Goal: Transaction & Acquisition: Purchase product/service

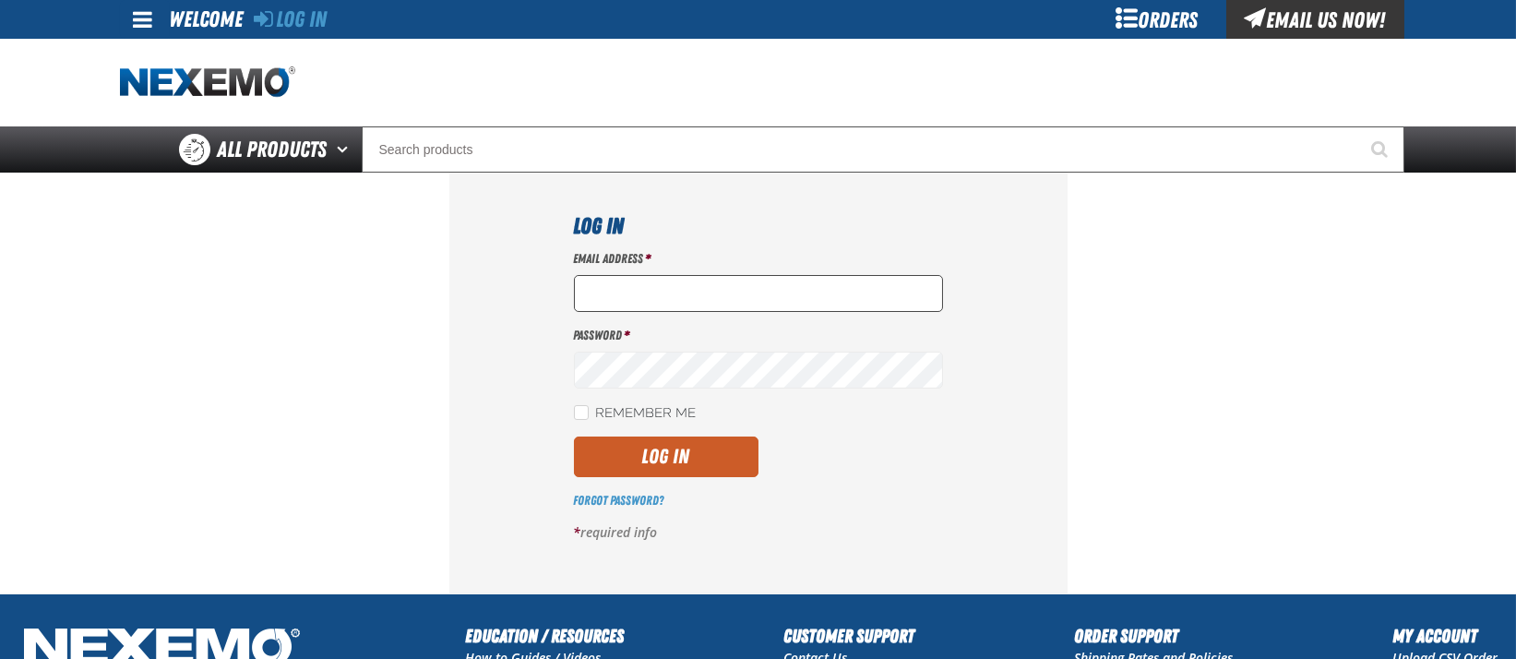
click at [720, 286] on input "Email Address *" at bounding box center [758, 293] width 369 height 37
type input "LYATES@VTAIG.COM"
click at [698, 455] on button "Log In" at bounding box center [666, 456] width 185 height 41
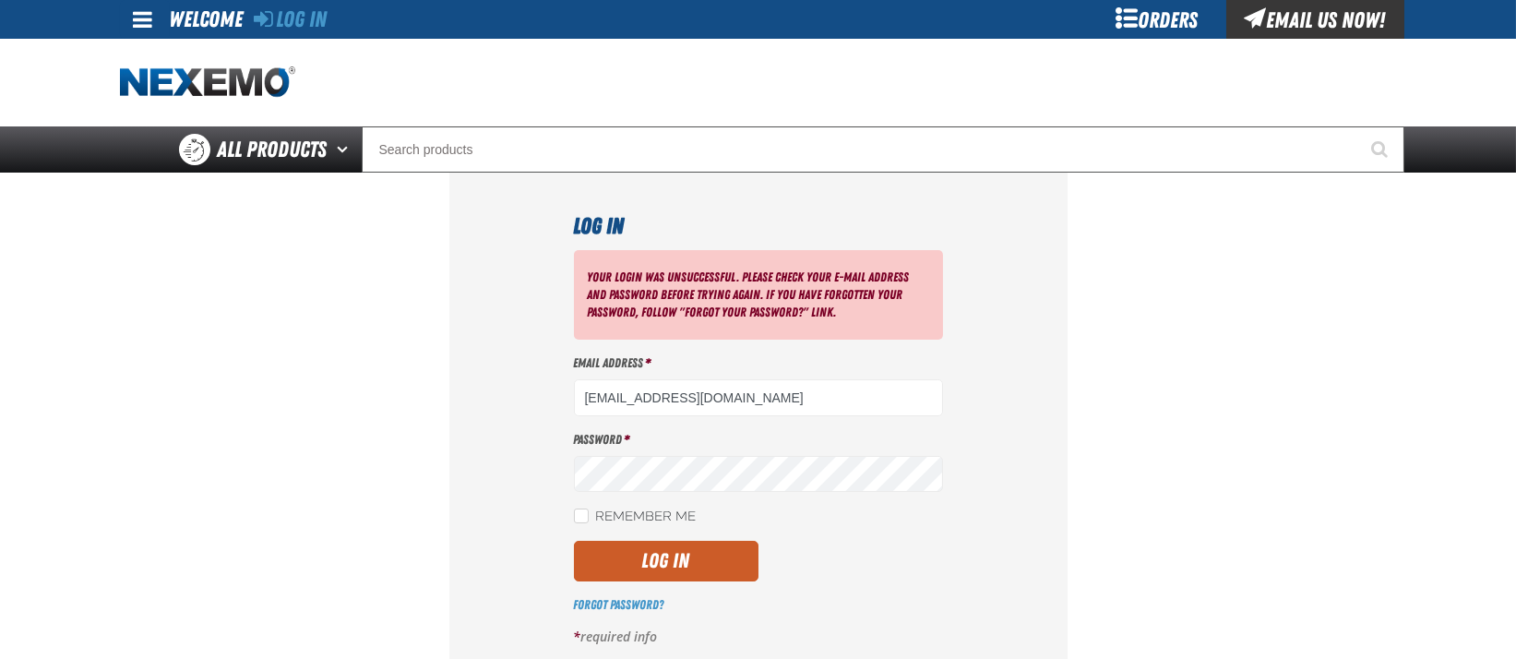
drag, startPoint x: 743, startPoint y: 394, endPoint x: -13, endPoint y: 384, distance: 755.7
click at [0, 384] on html "Skip to Main Content Staging Site 5.1 Upgrade Site Log In Log In Welcome Log In…" at bounding box center [758, 525] width 1516 height 1051
type input "lyates@vtaig.com"
click at [680, 563] on button "Log In" at bounding box center [666, 561] width 185 height 41
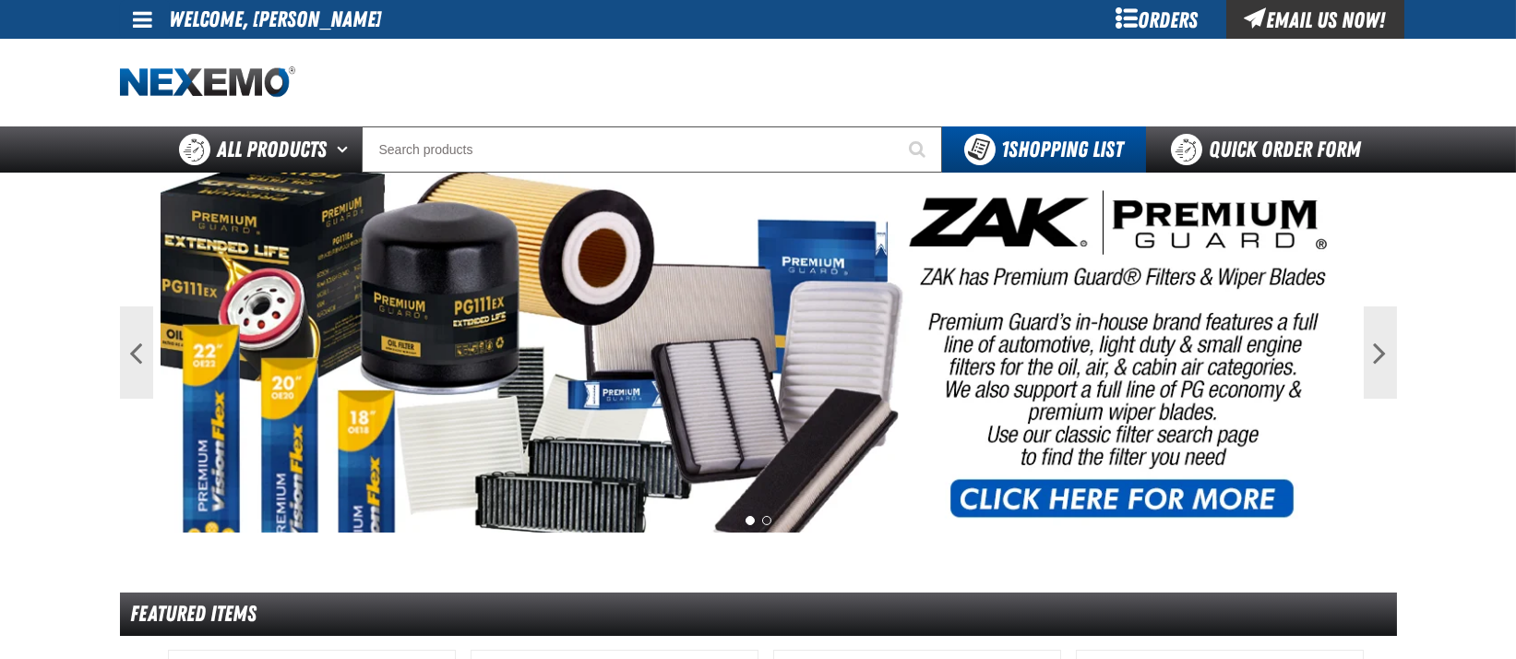
click at [1125, 18] on div "Orders" at bounding box center [1157, 19] width 138 height 39
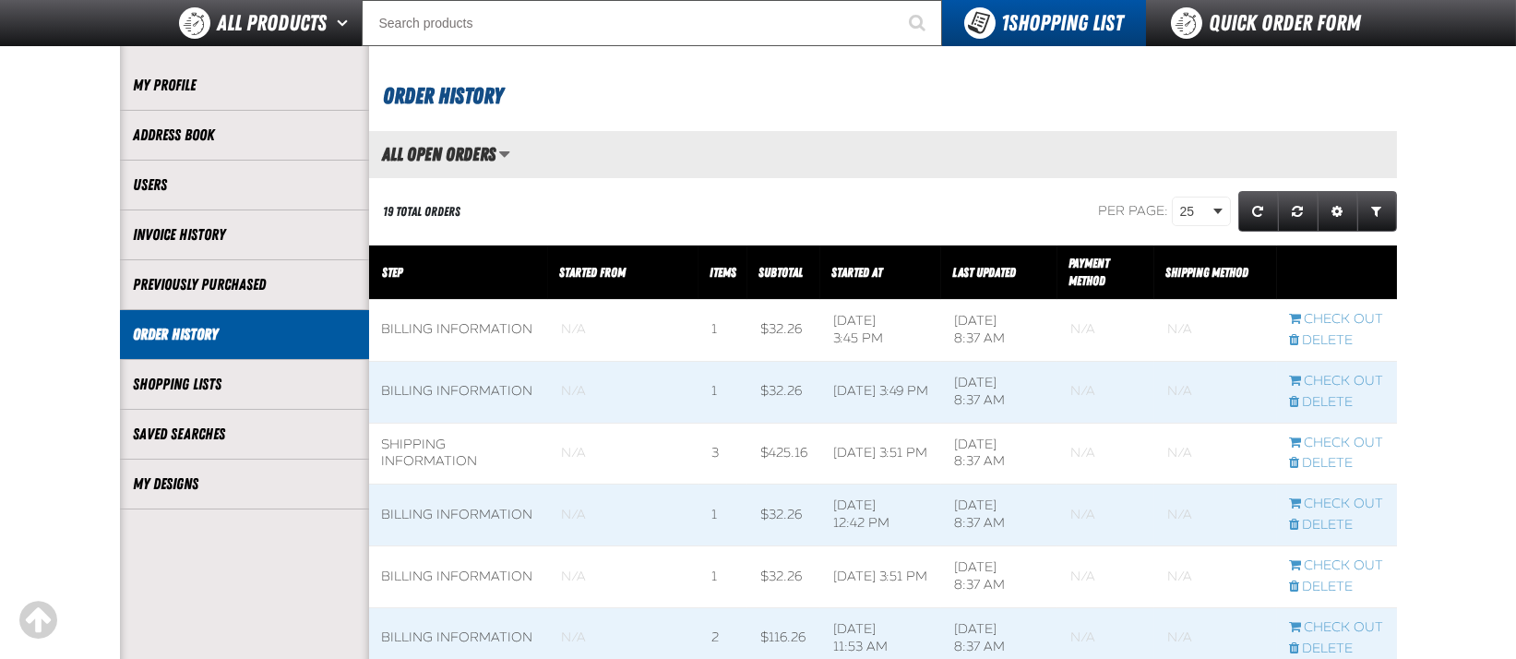
scroll to position [125, 0]
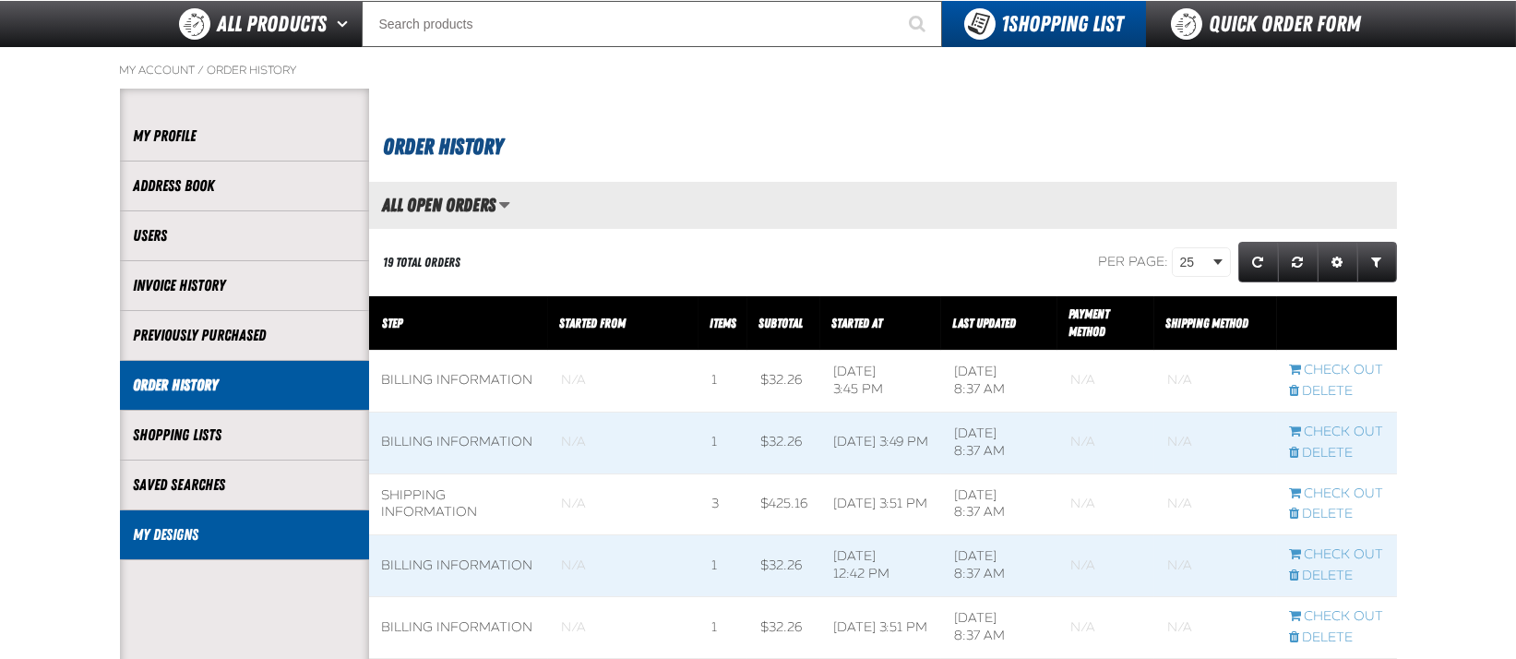
click at [198, 530] on link "My Designs" at bounding box center [244, 534] width 221 height 21
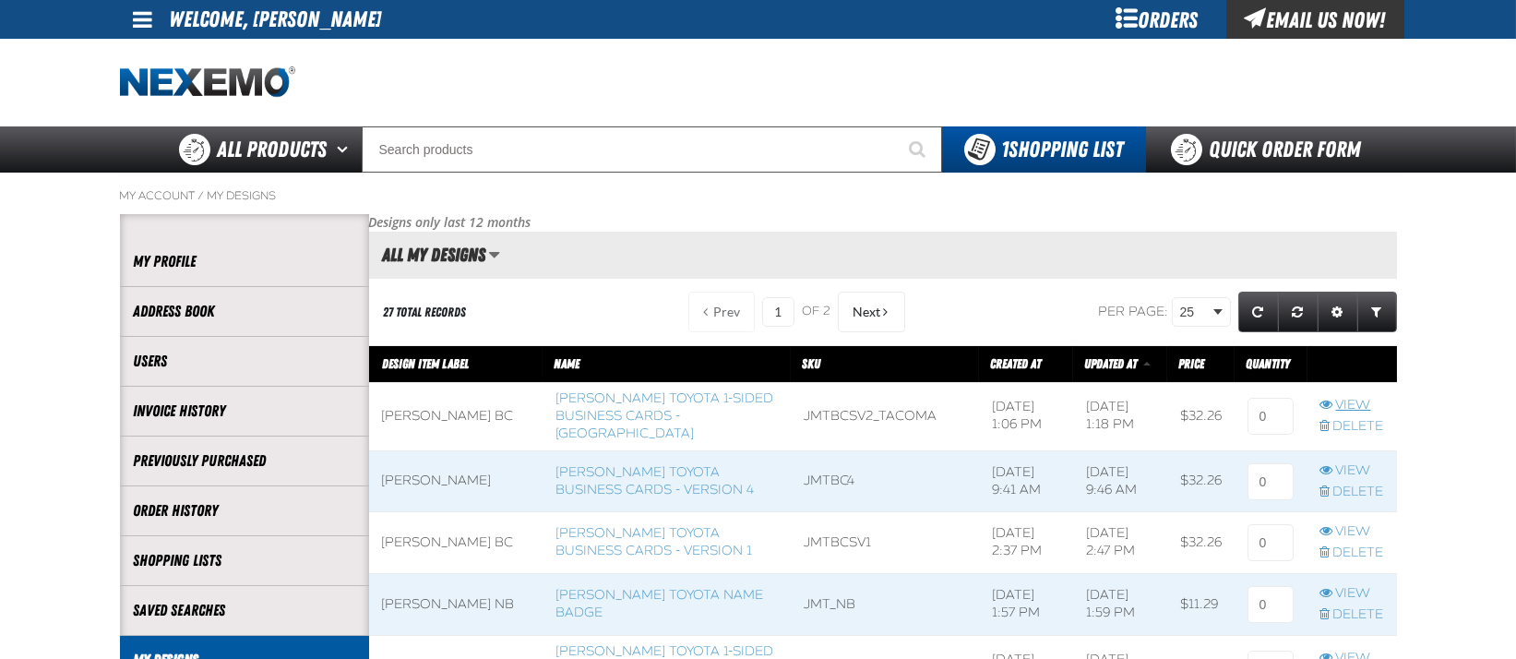
click at [1349, 404] on link "View" at bounding box center [1352, 406] width 64 height 18
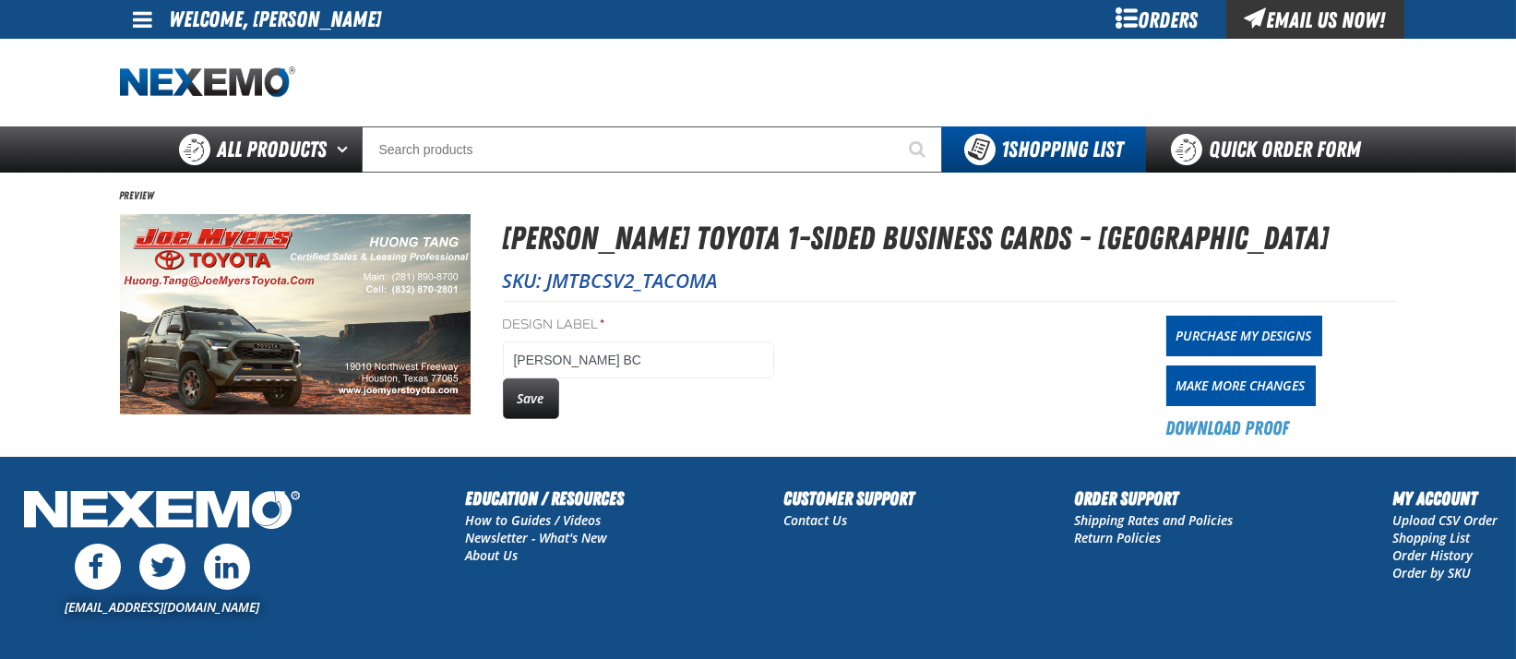
click at [258, 304] on img at bounding box center [295, 314] width 351 height 200
click at [340, 260] on img at bounding box center [295, 314] width 351 height 200
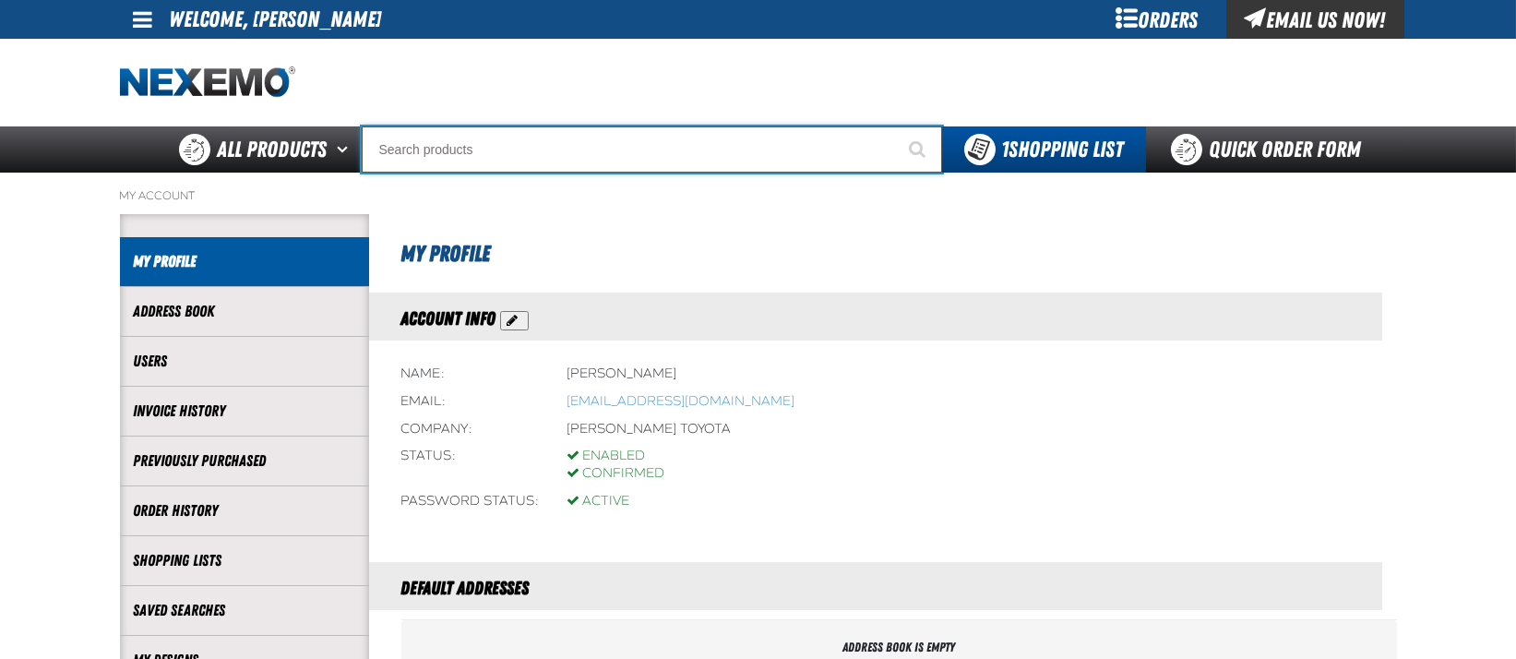
click at [583, 150] on input "Search" at bounding box center [652, 149] width 580 height 46
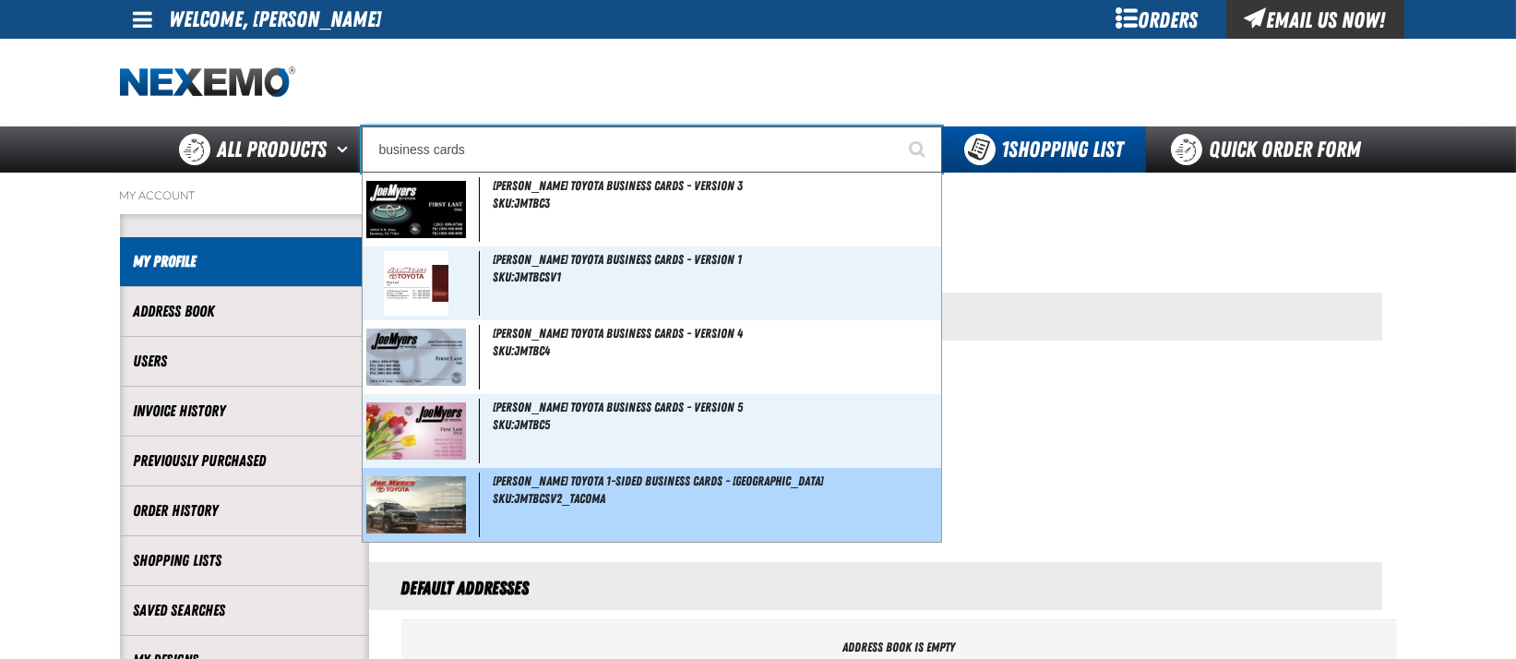
click at [695, 513] on div "Joe Myers Toyota 1-Sided Business Cards - Tacoma SKU:JMTBCSV2_TACOMA" at bounding box center [652, 505] width 579 height 74
type input "[PERSON_NAME] Toyota 1-Sided Business Cards - [GEOGRAPHIC_DATA]"
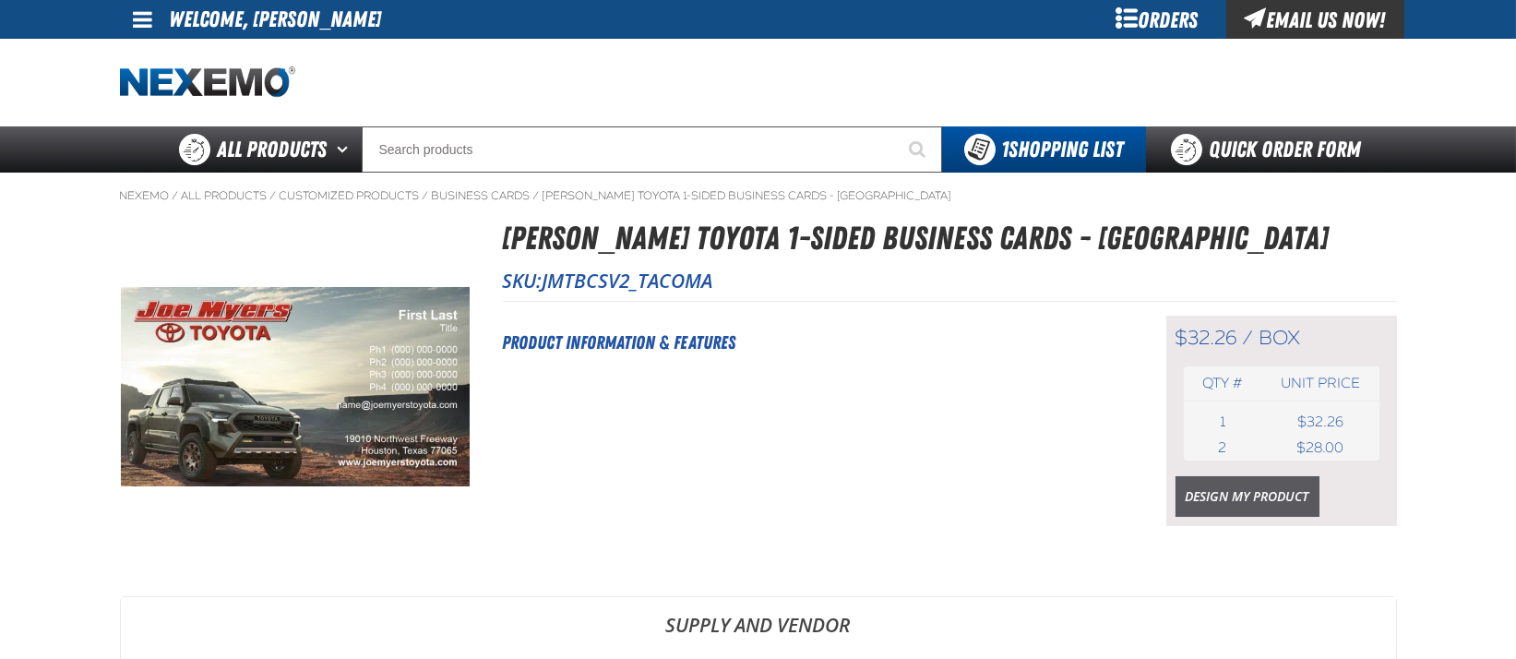
click at [1221, 499] on link "Design My Product" at bounding box center [1247, 496] width 144 height 41
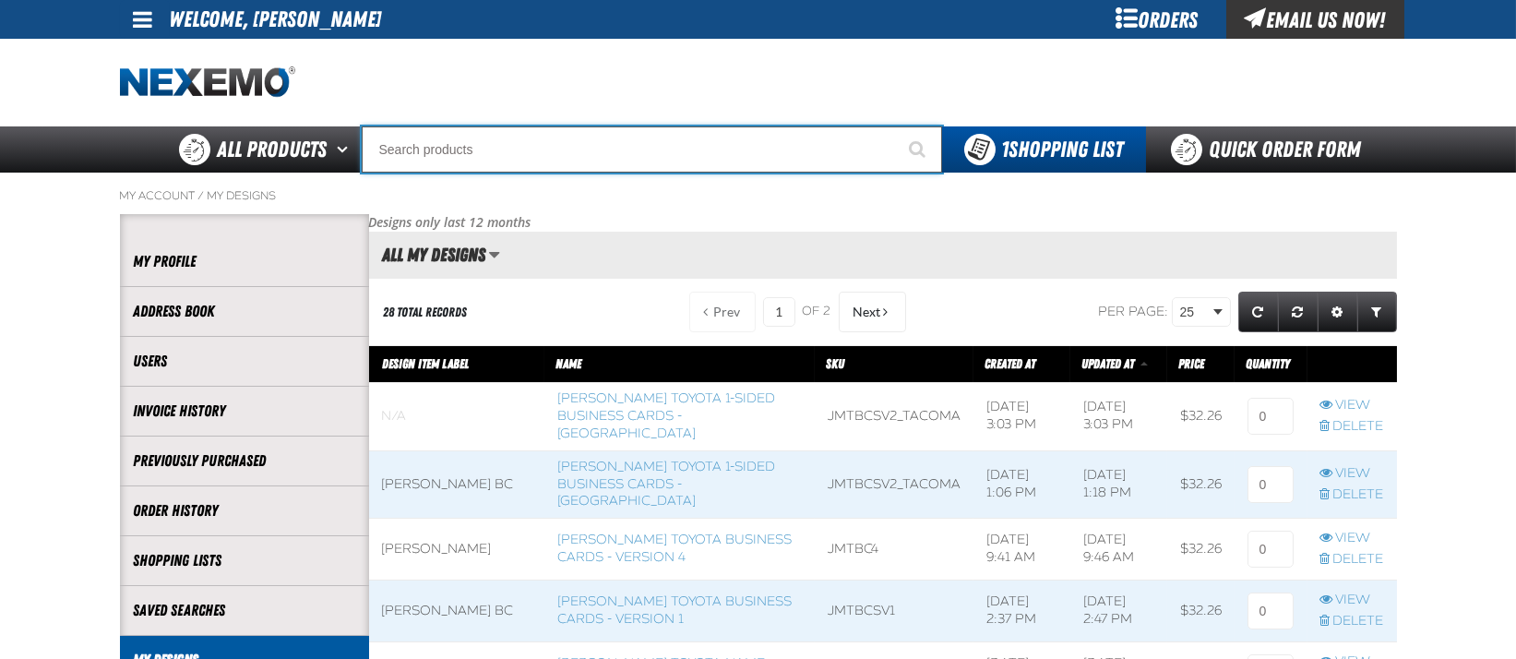
click at [469, 155] on input "Search" at bounding box center [652, 149] width 580 height 46
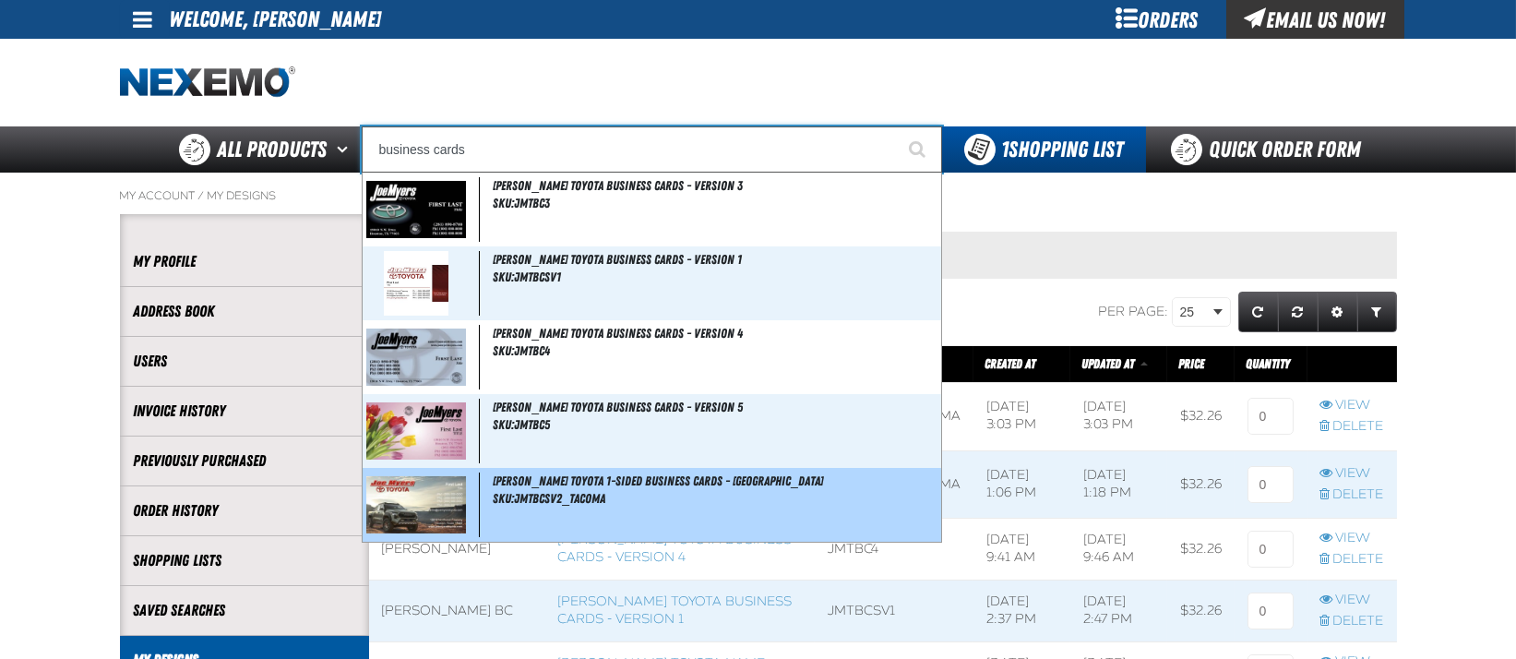
click at [623, 476] on span "Joe Myers Toyota 1-Sided Business Cards - Tacoma" at bounding box center [658, 480] width 330 height 15
type input "Joe Myers Toyota 1-Sided Business Cards - Tacoma"
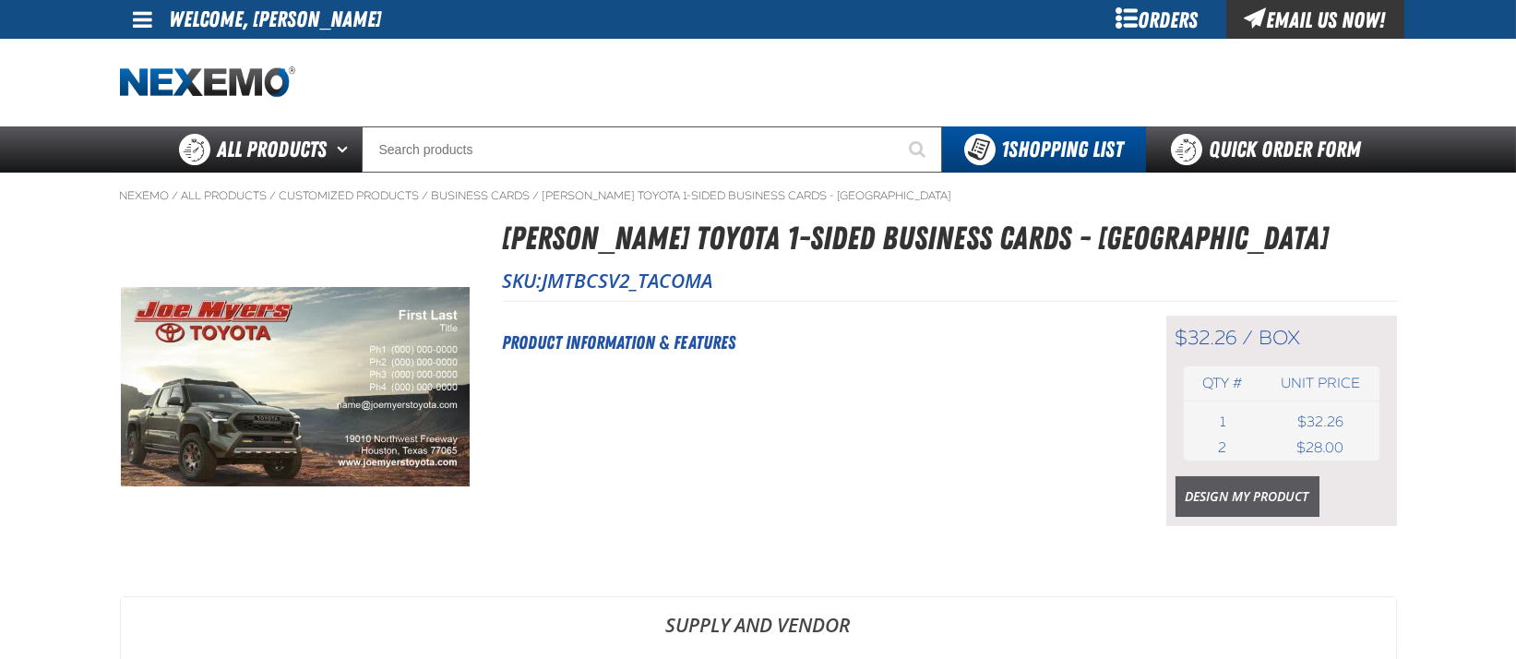
click at [1265, 498] on link "Design My Product" at bounding box center [1247, 496] width 144 height 41
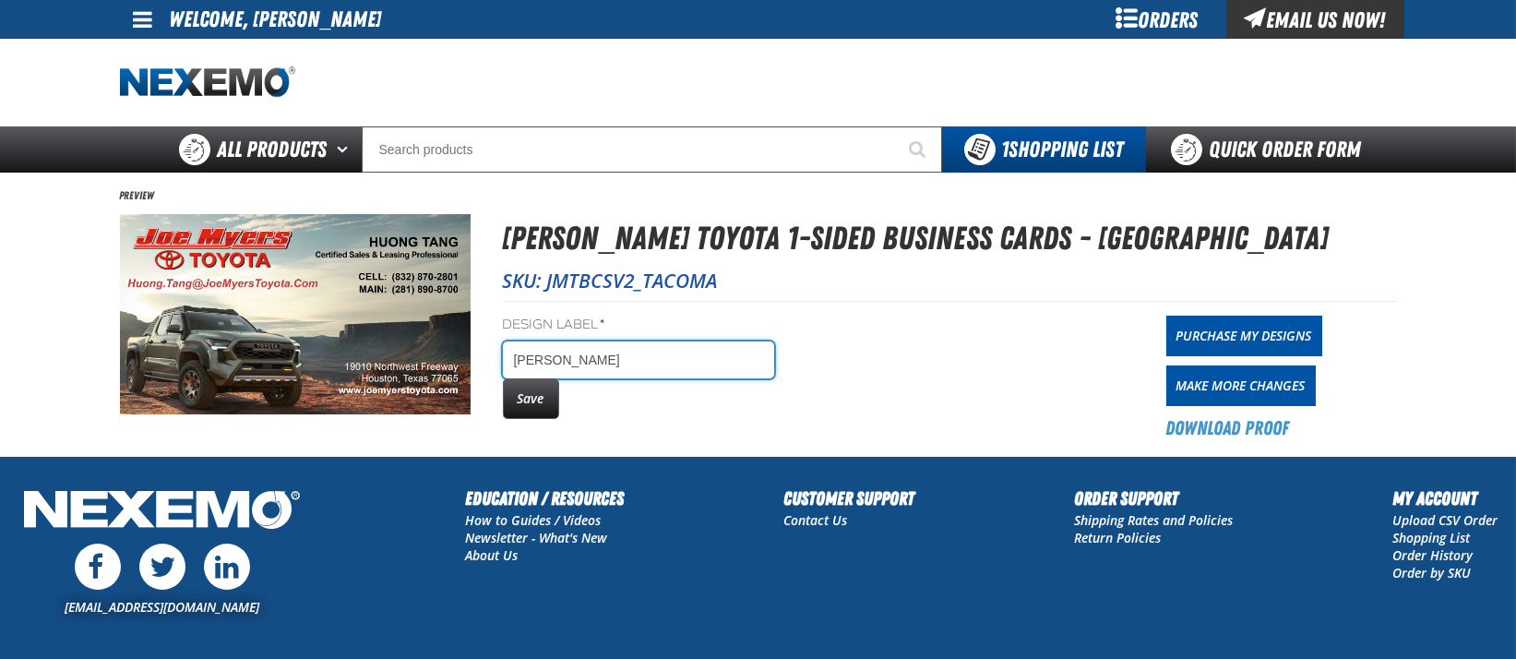
click at [691, 361] on input "HUONG TANG" at bounding box center [638, 359] width 271 height 37
type input "HUONG TANG bc"
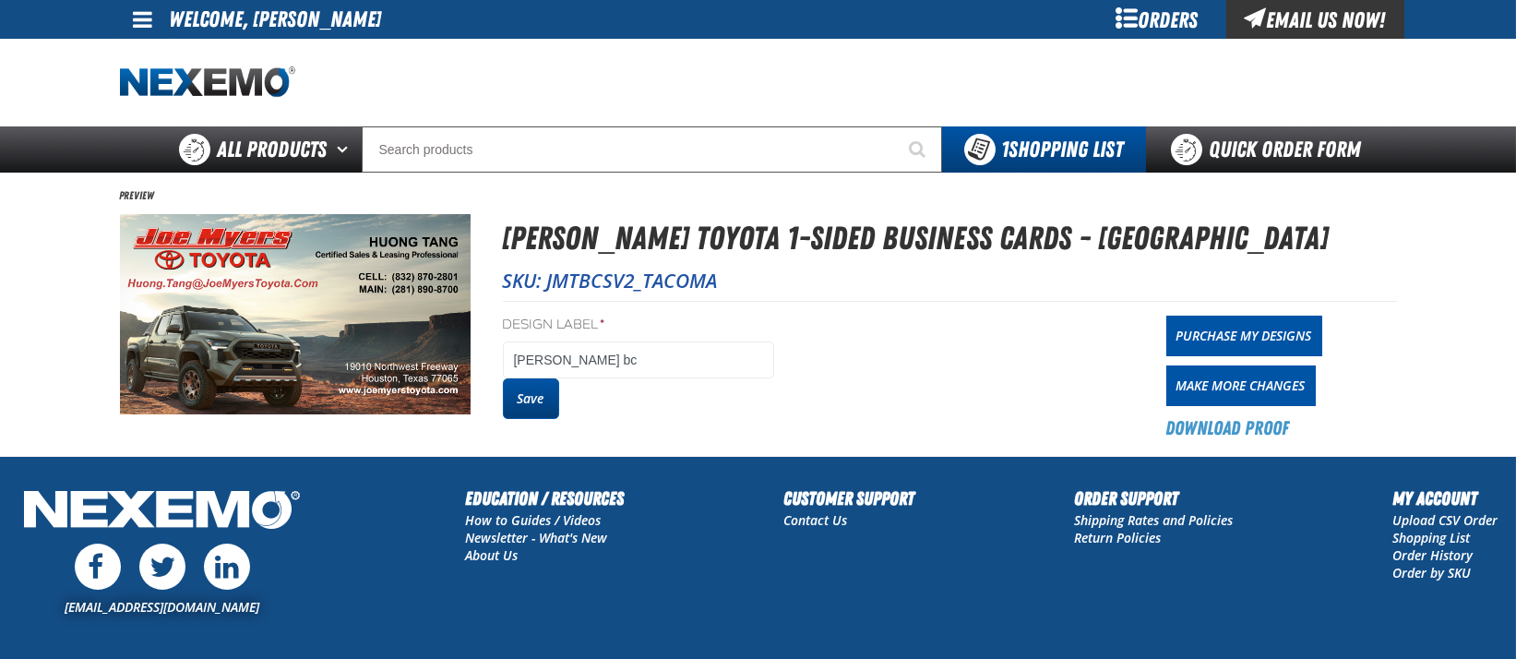
click at [541, 400] on button "Save" at bounding box center [531, 398] width 56 height 41
click at [1251, 332] on link "Purchase My Designs" at bounding box center [1244, 336] width 156 height 41
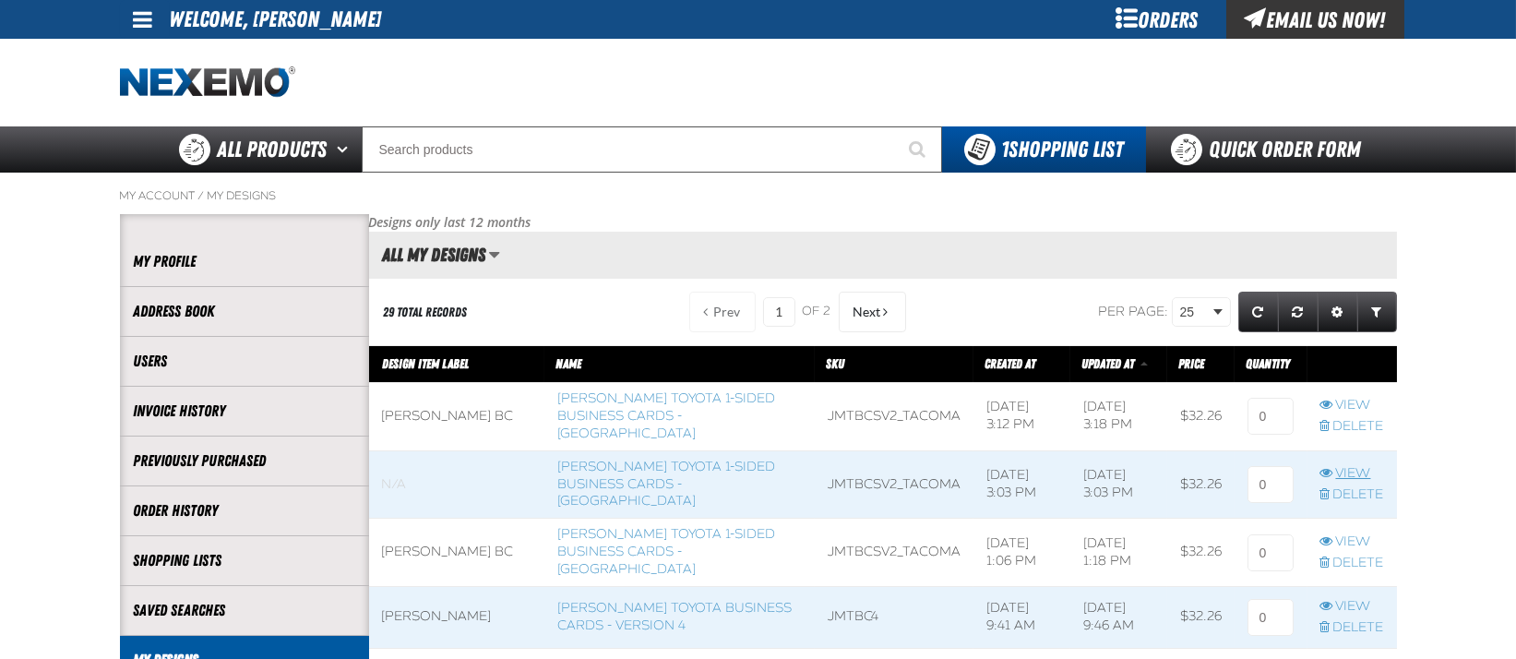
click at [1347, 465] on link "View" at bounding box center [1352, 474] width 64 height 18
click at [1363, 465] on link "View" at bounding box center [1352, 474] width 64 height 18
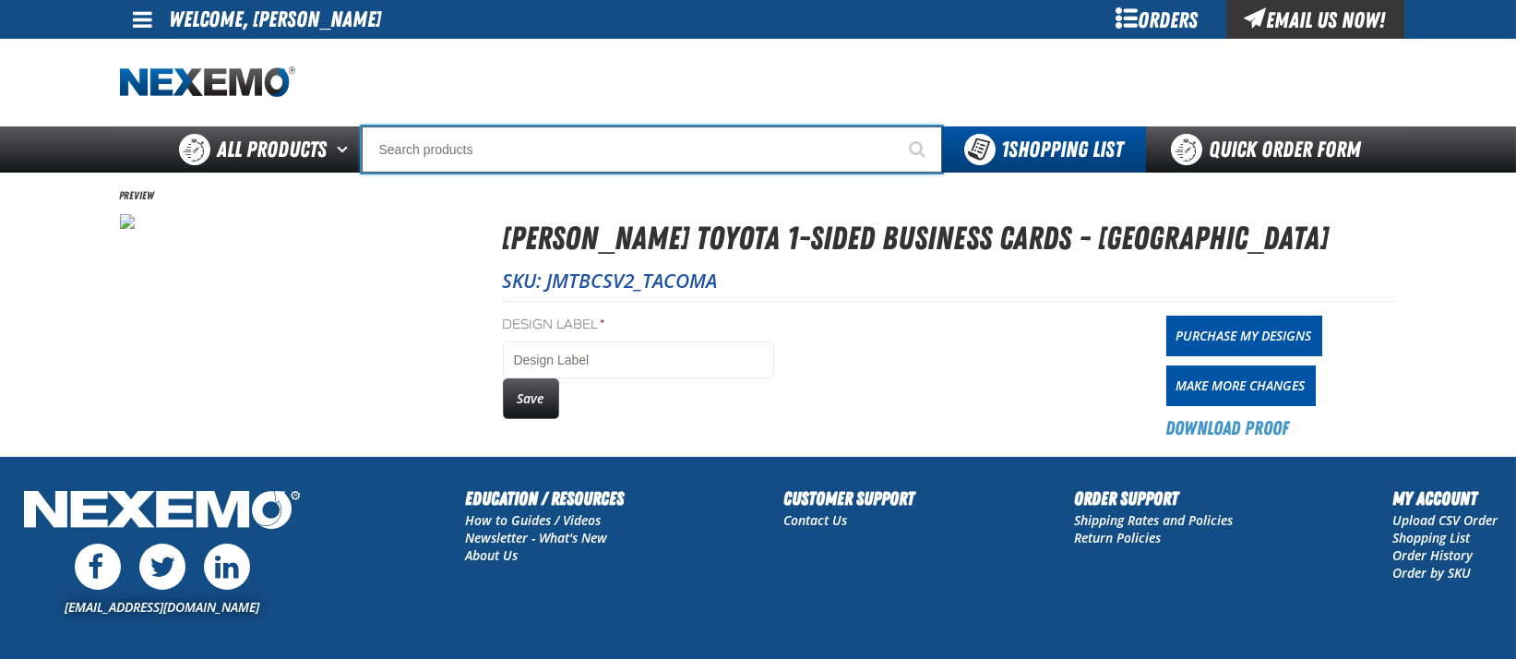
click at [490, 146] on input "Search" at bounding box center [652, 149] width 580 height 46
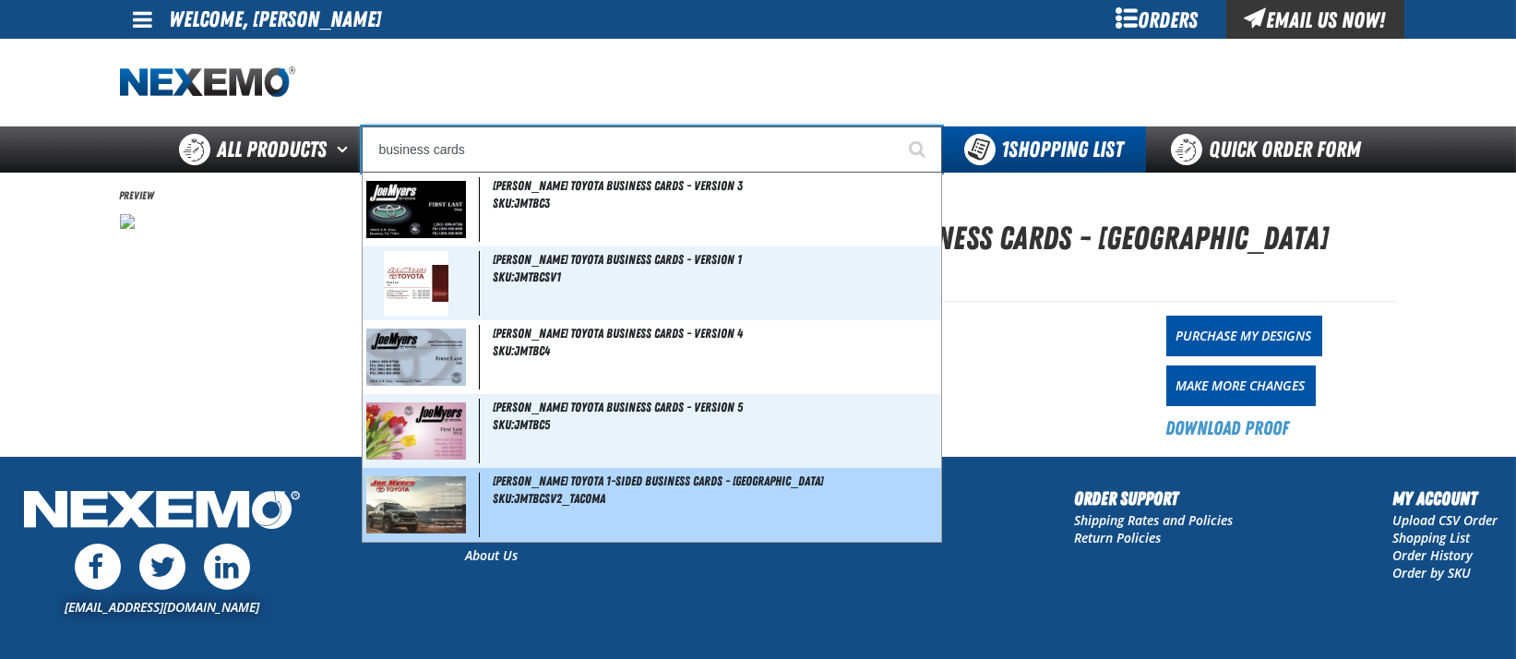
click at [638, 497] on div "Joe Myers Toyota 1-Sided Business Cards - Tacoma SKU:JMTBCSV2_TACOMA" at bounding box center [652, 505] width 579 height 74
type input "[PERSON_NAME] Toyota 1-Sided Business Cards - [GEOGRAPHIC_DATA]"
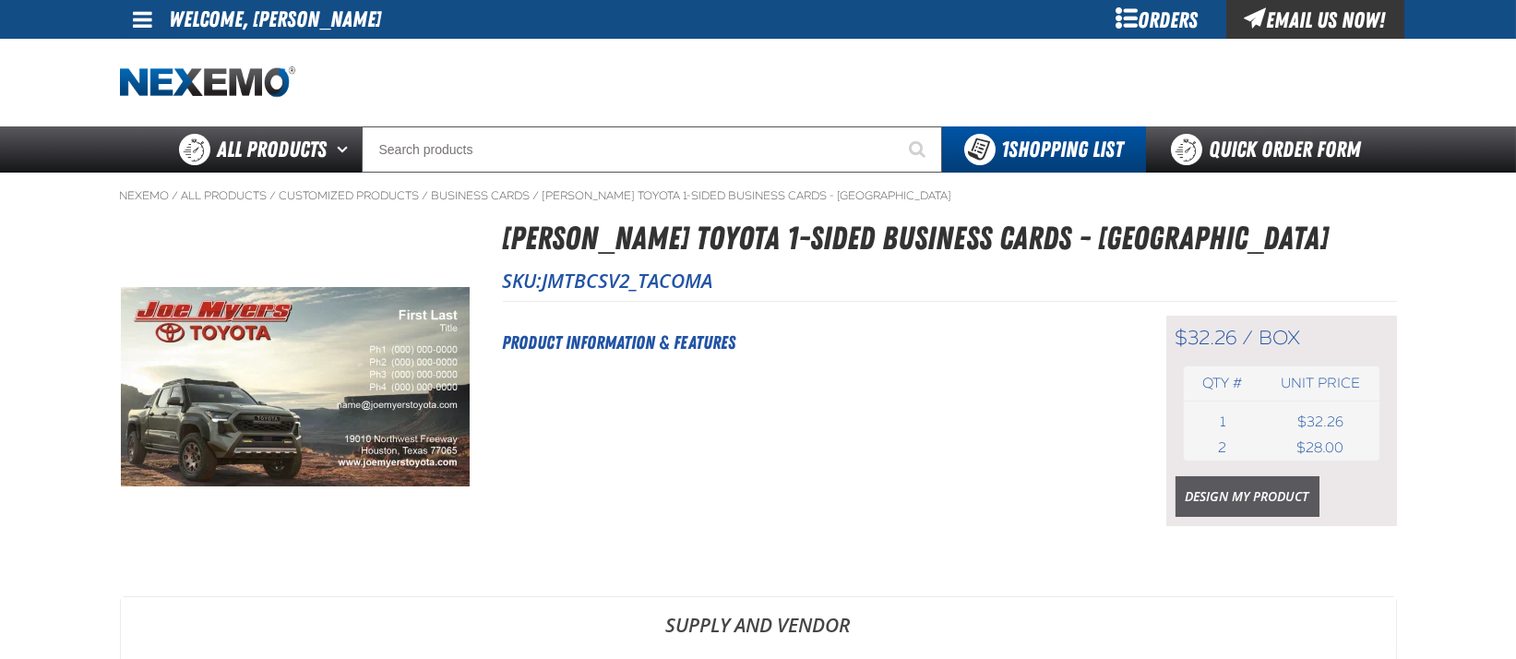
click at [1226, 499] on link "Design My Product" at bounding box center [1247, 496] width 144 height 41
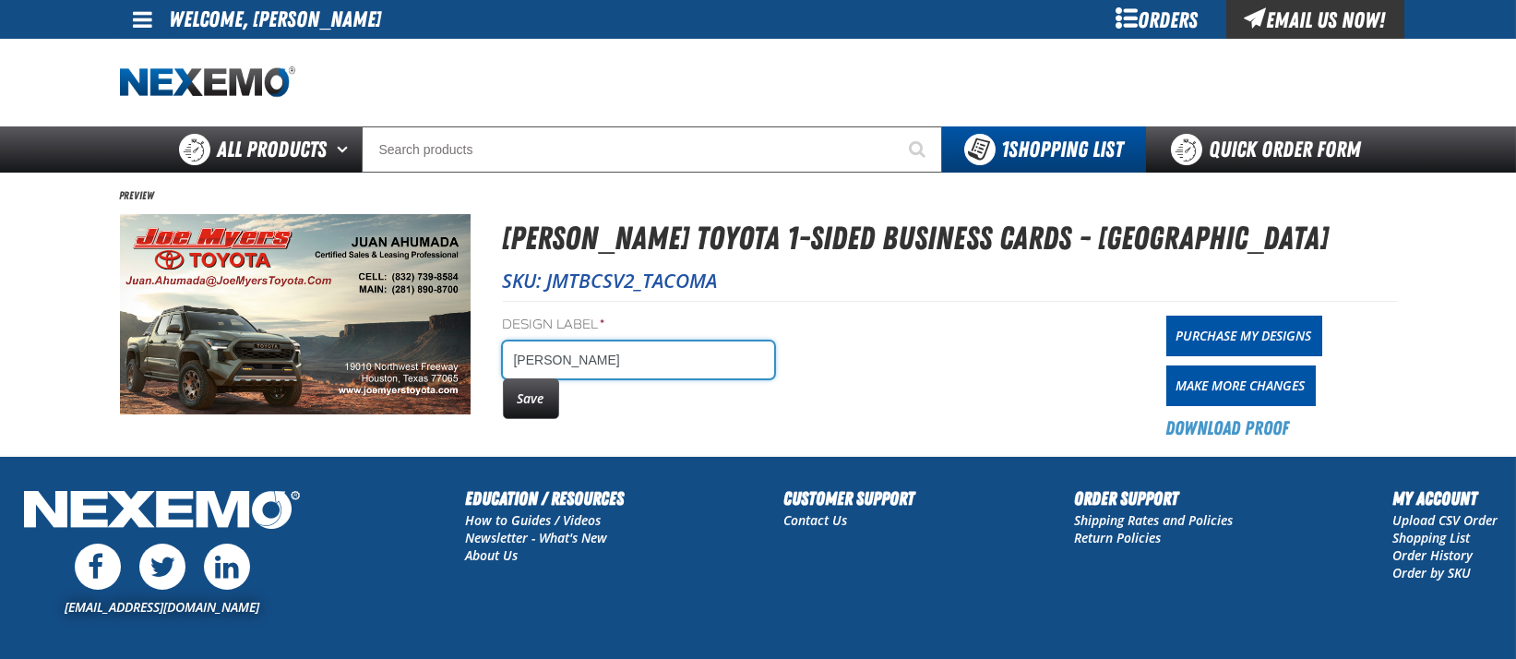
click at [638, 364] on input "JUAN AHUMADA" at bounding box center [638, 359] width 271 height 37
type input "JUAN AHUMADA bc"
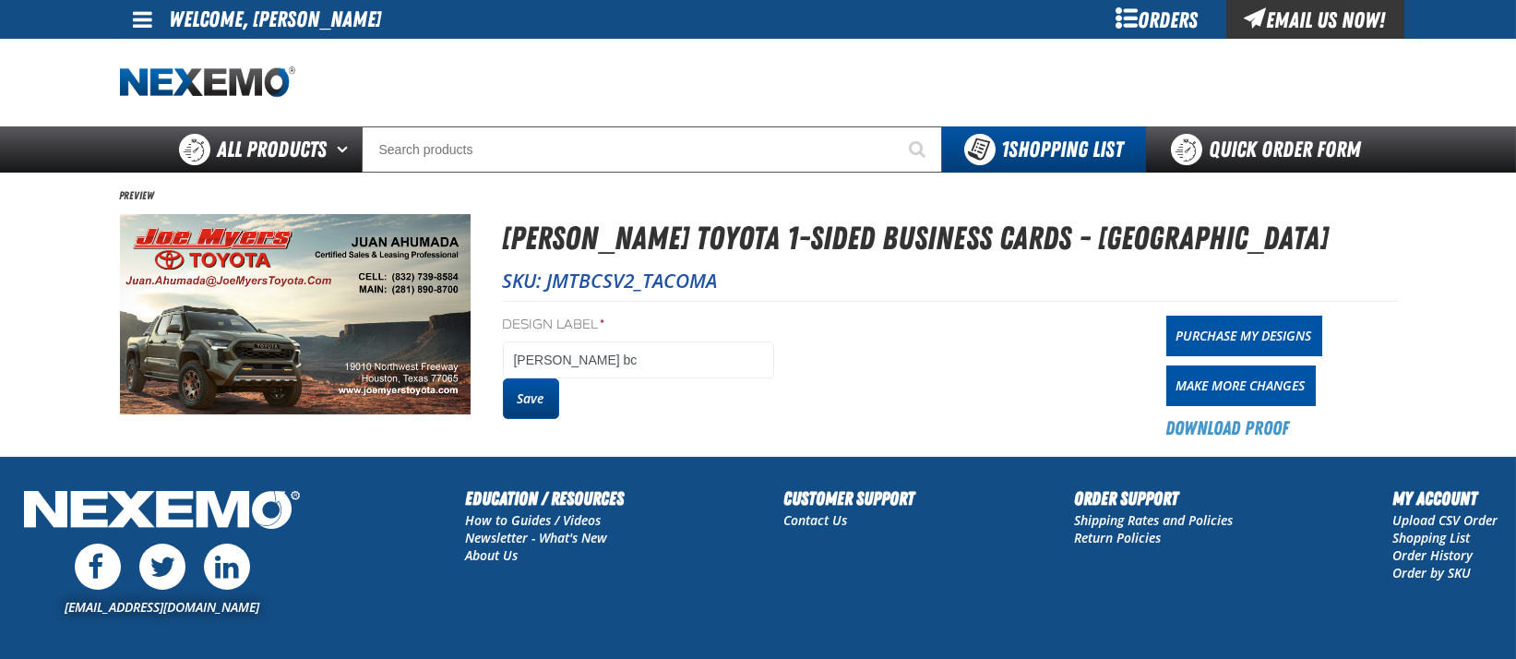
click at [518, 409] on button "Save" at bounding box center [531, 398] width 56 height 41
click at [1253, 335] on link "Purchase My Designs" at bounding box center [1244, 336] width 156 height 41
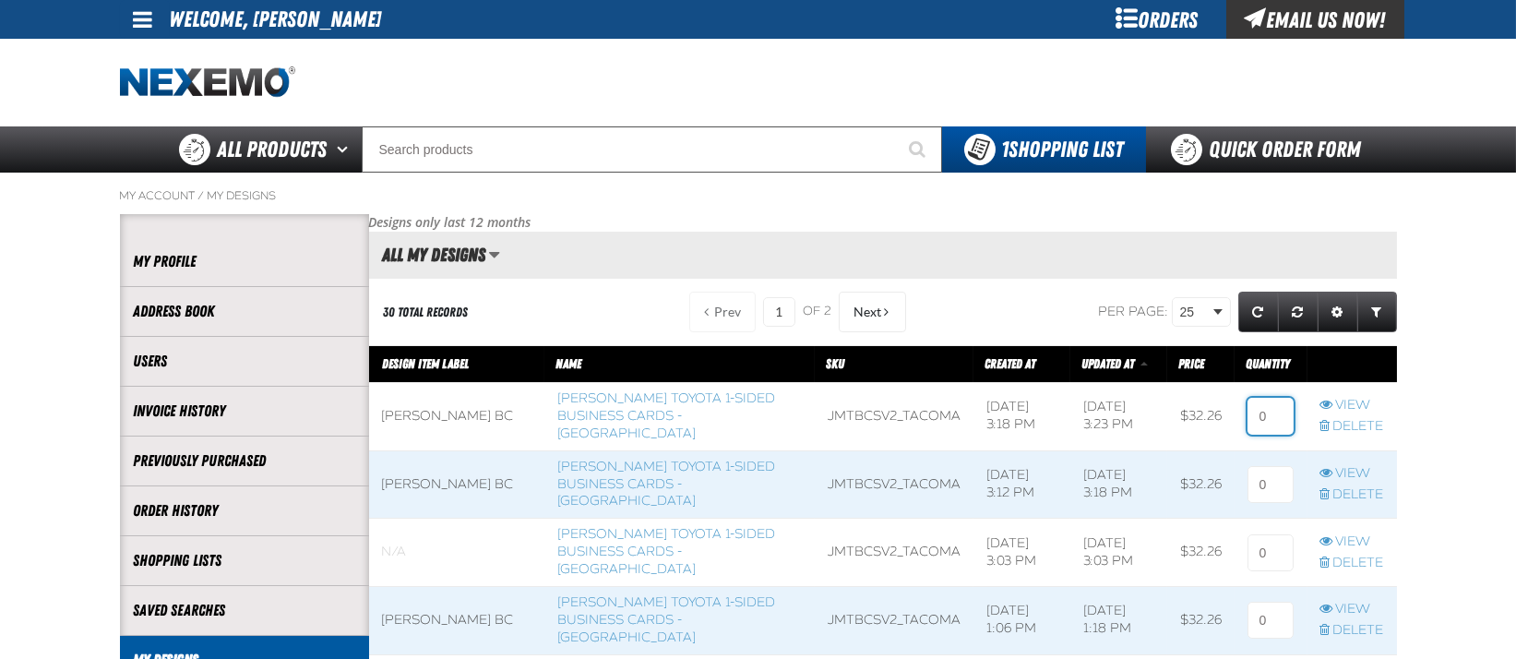
click at [1151, 434] on tr "[PERSON_NAME] bc [PERSON_NAME] Toyota 1-Sided Business Cards - Tacoma JMTBCSV2_…" at bounding box center [883, 416] width 1028 height 68
click at [1274, 419] on input at bounding box center [1270, 416] width 46 height 37
type input "2"
click at [1282, 471] on input at bounding box center [1270, 484] width 46 height 37
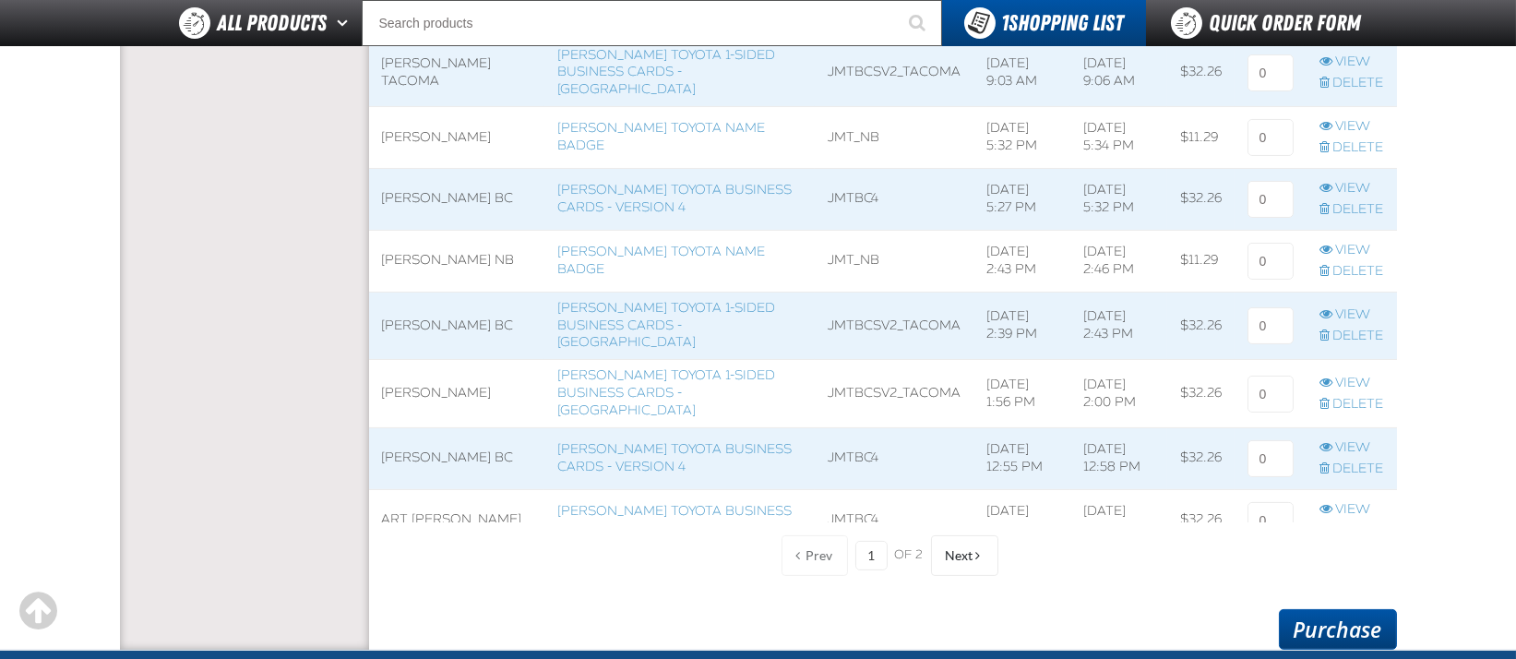
type input "1"
click at [1367, 621] on link "Purchase" at bounding box center [1338, 629] width 118 height 41
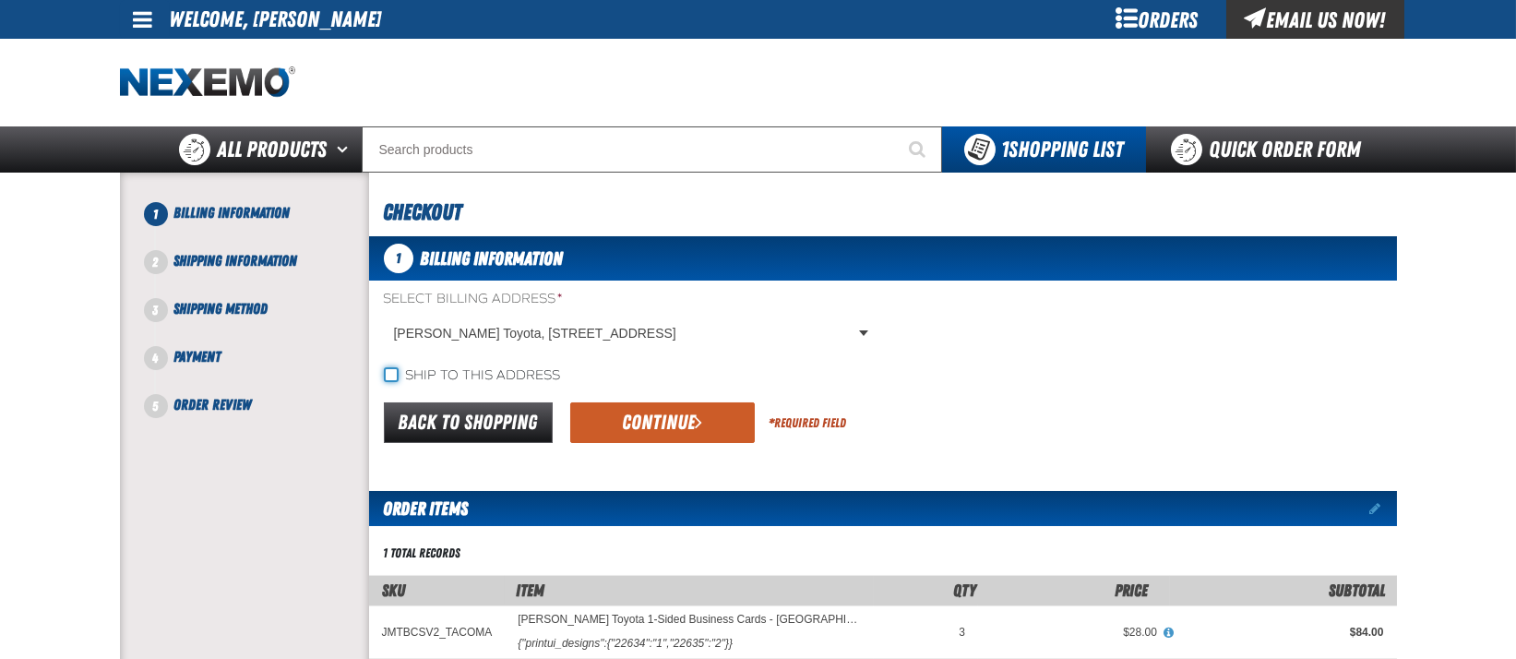
click at [385, 376] on input "Ship to this address" at bounding box center [391, 374] width 15 height 15
checkbox input "true"
click at [624, 432] on button "Continue" at bounding box center [662, 422] width 185 height 41
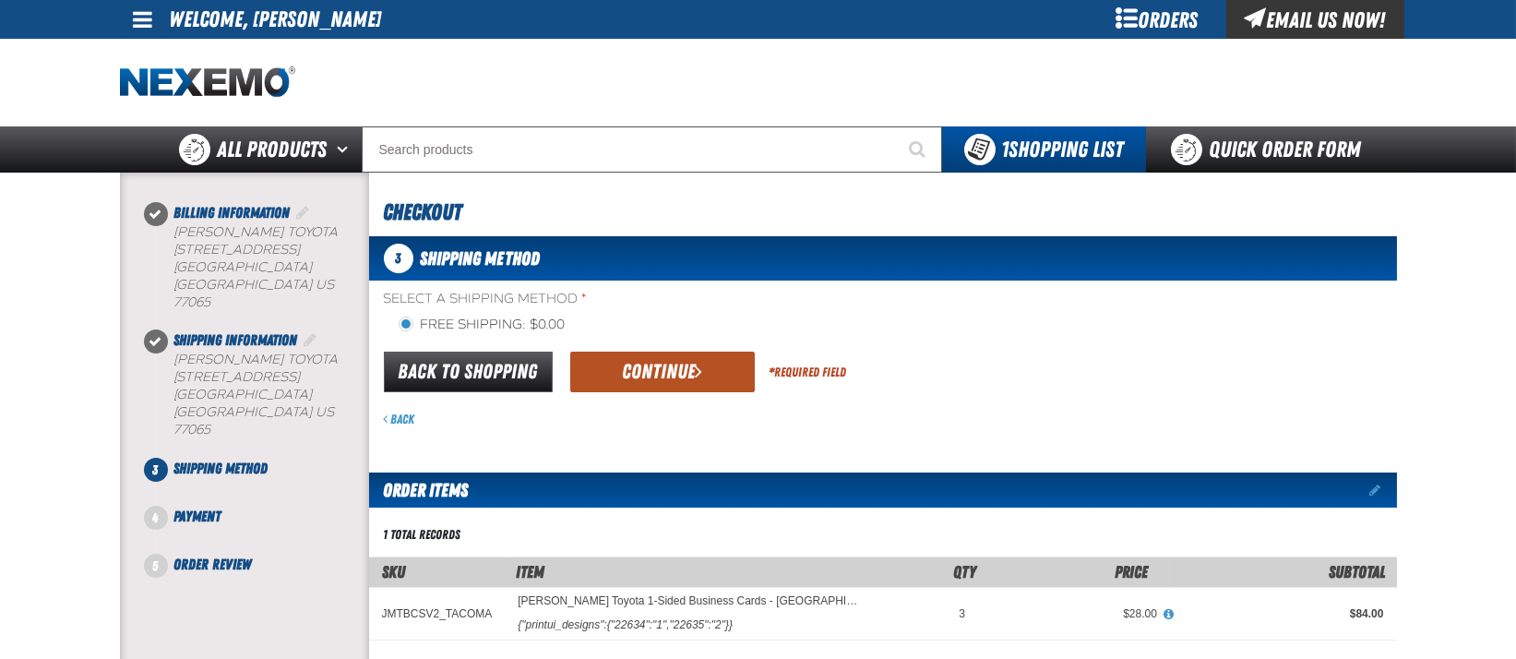
click at [669, 364] on button "Continue" at bounding box center [662, 372] width 185 height 41
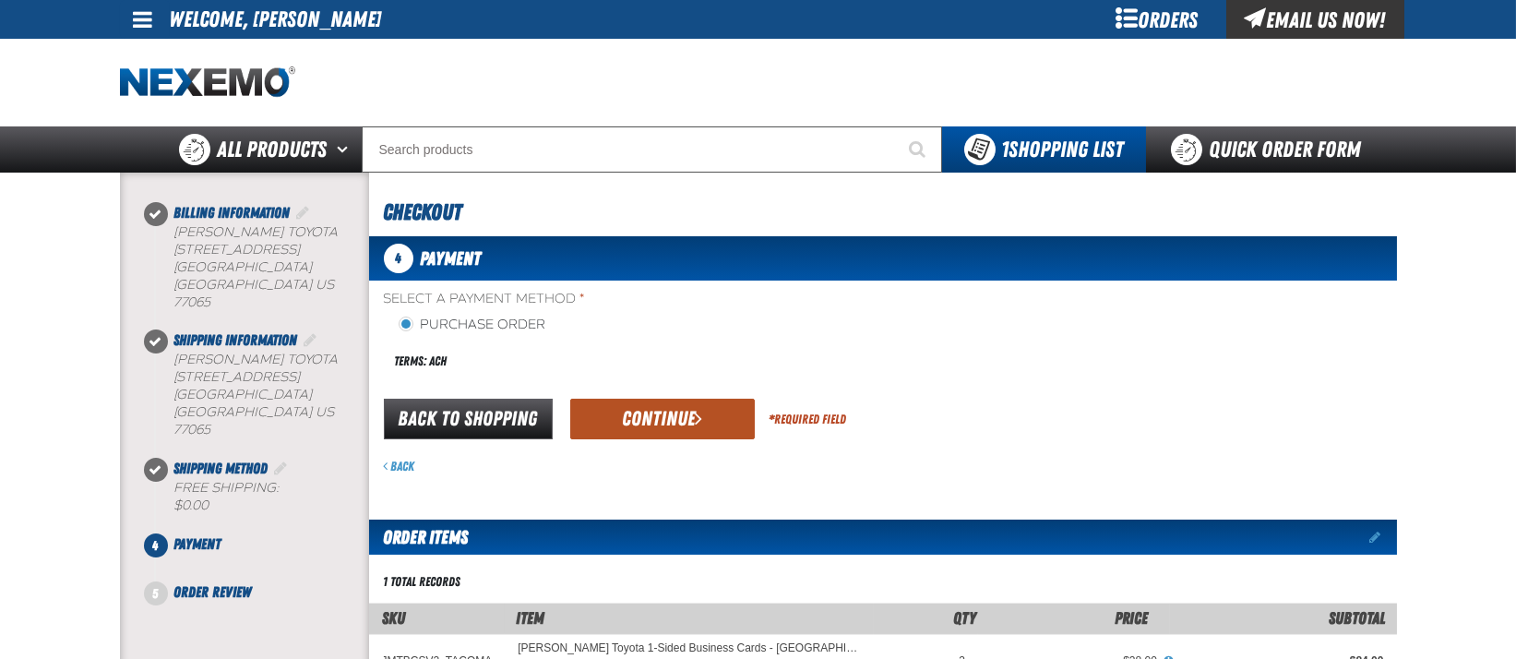
click at [638, 412] on button "Continue" at bounding box center [662, 419] width 185 height 41
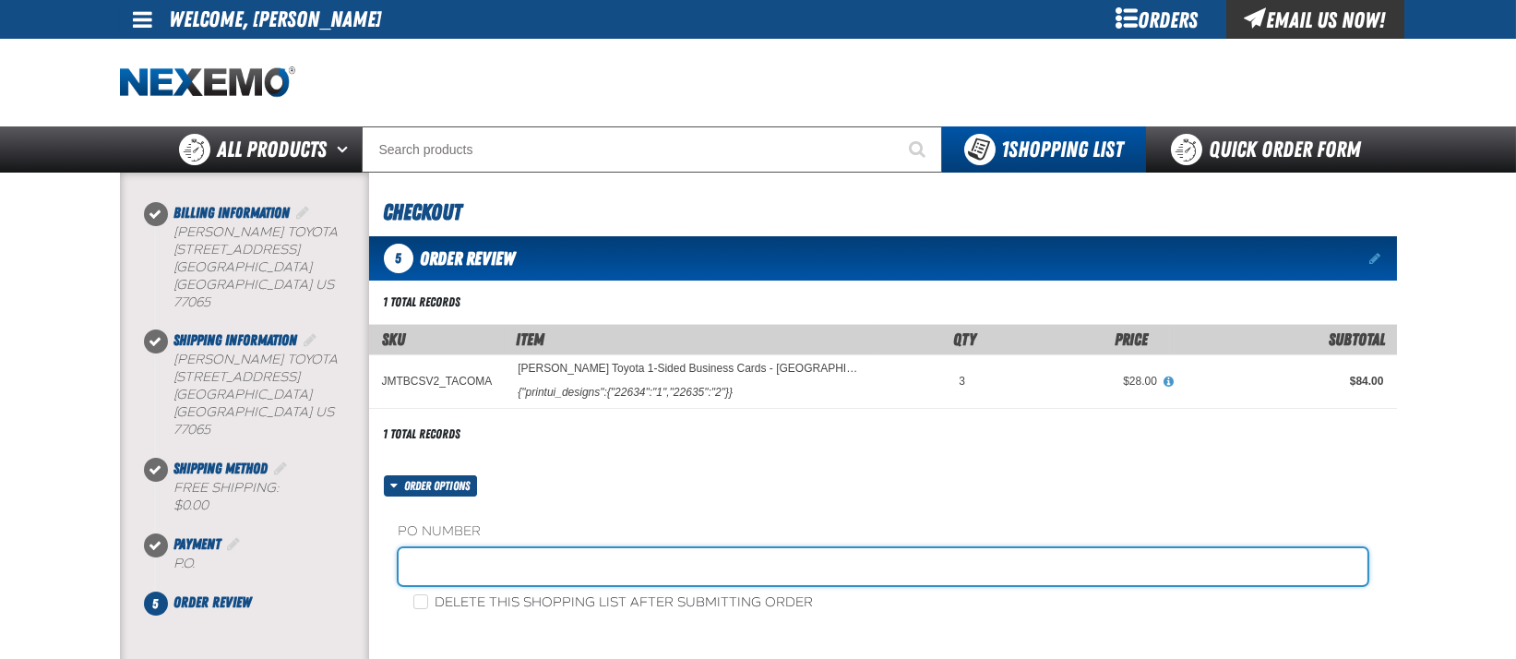
click at [507, 558] on input "text" at bounding box center [883, 566] width 969 height 37
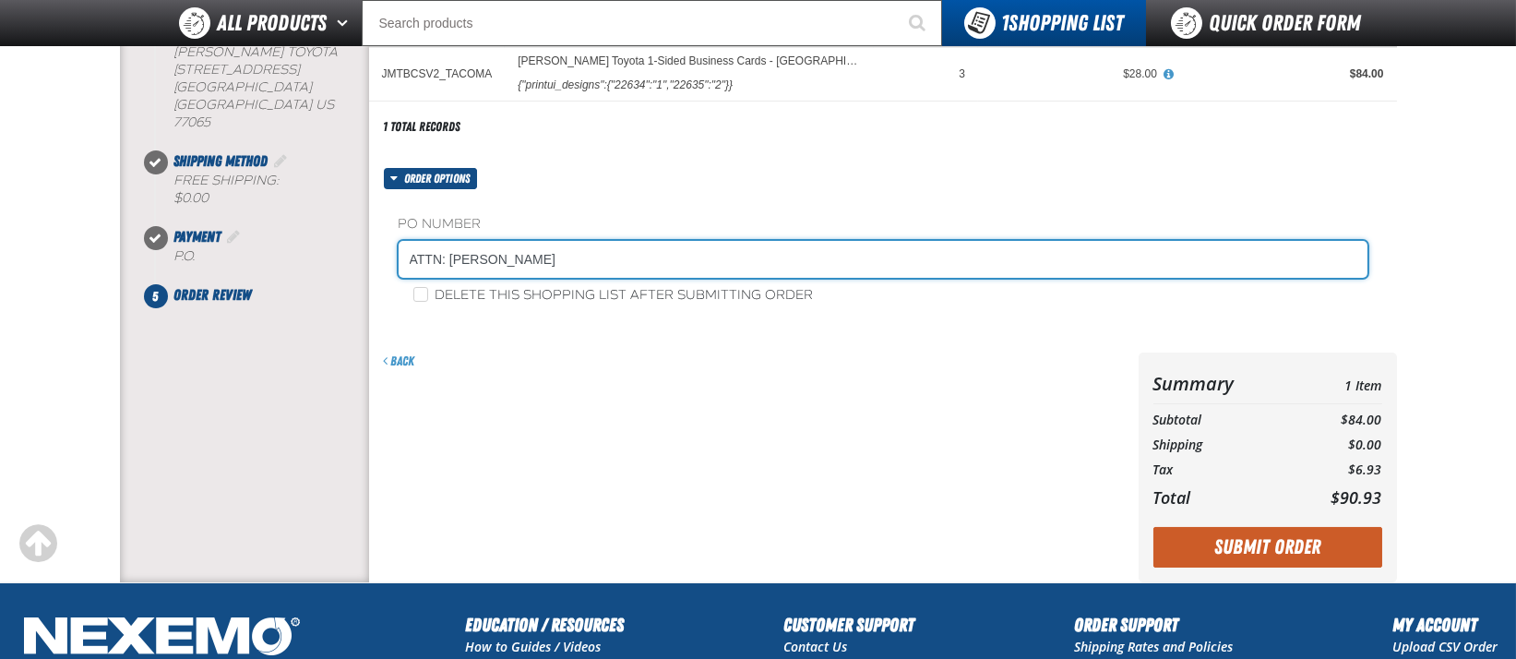
scroll to position [263, 0]
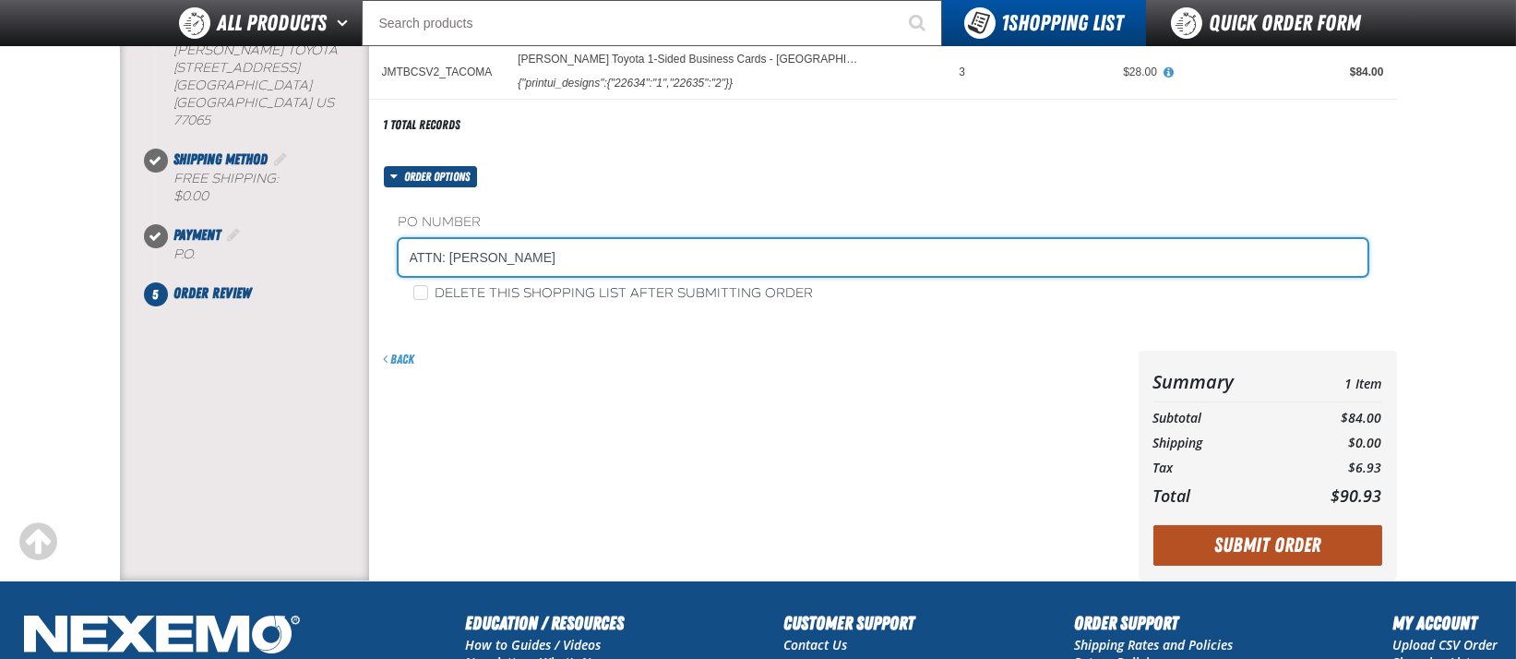
type input "ATTN: LINDA YATES"
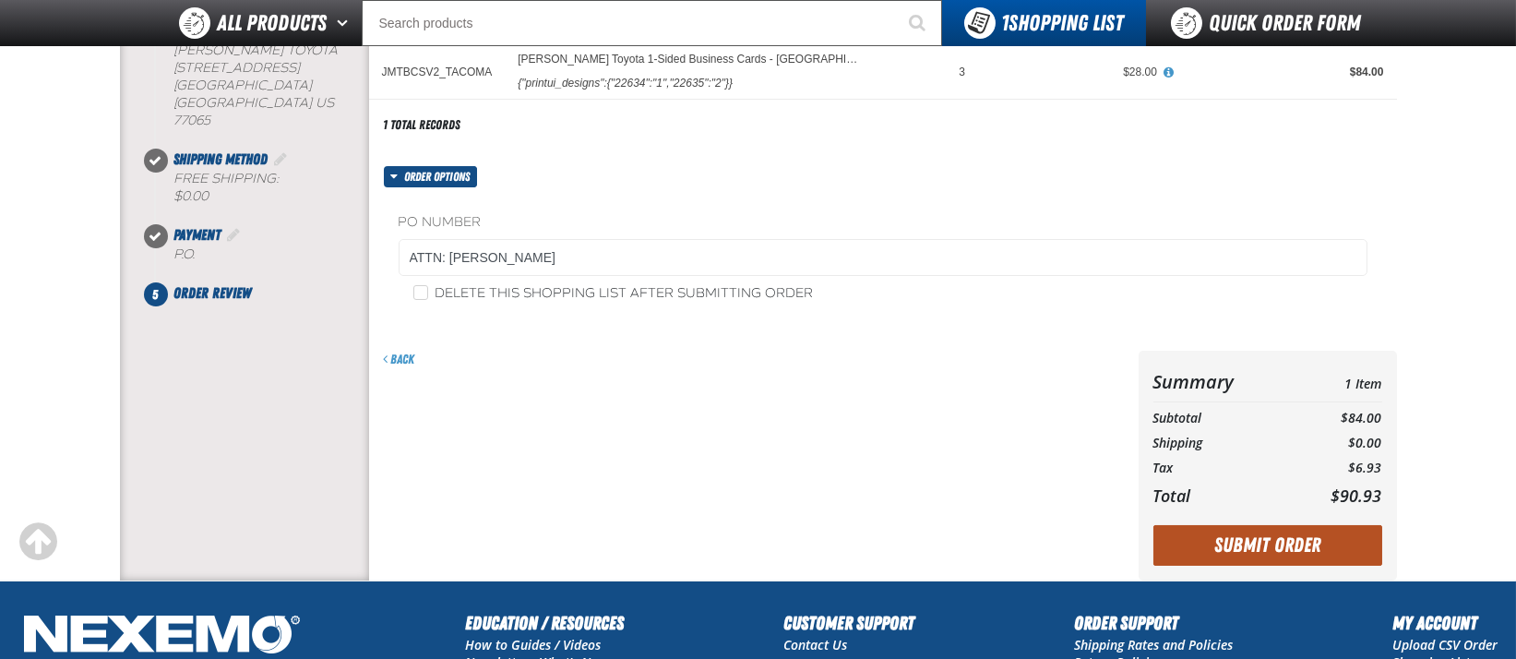
click at [1312, 549] on button "Submit Order" at bounding box center [1267, 545] width 229 height 41
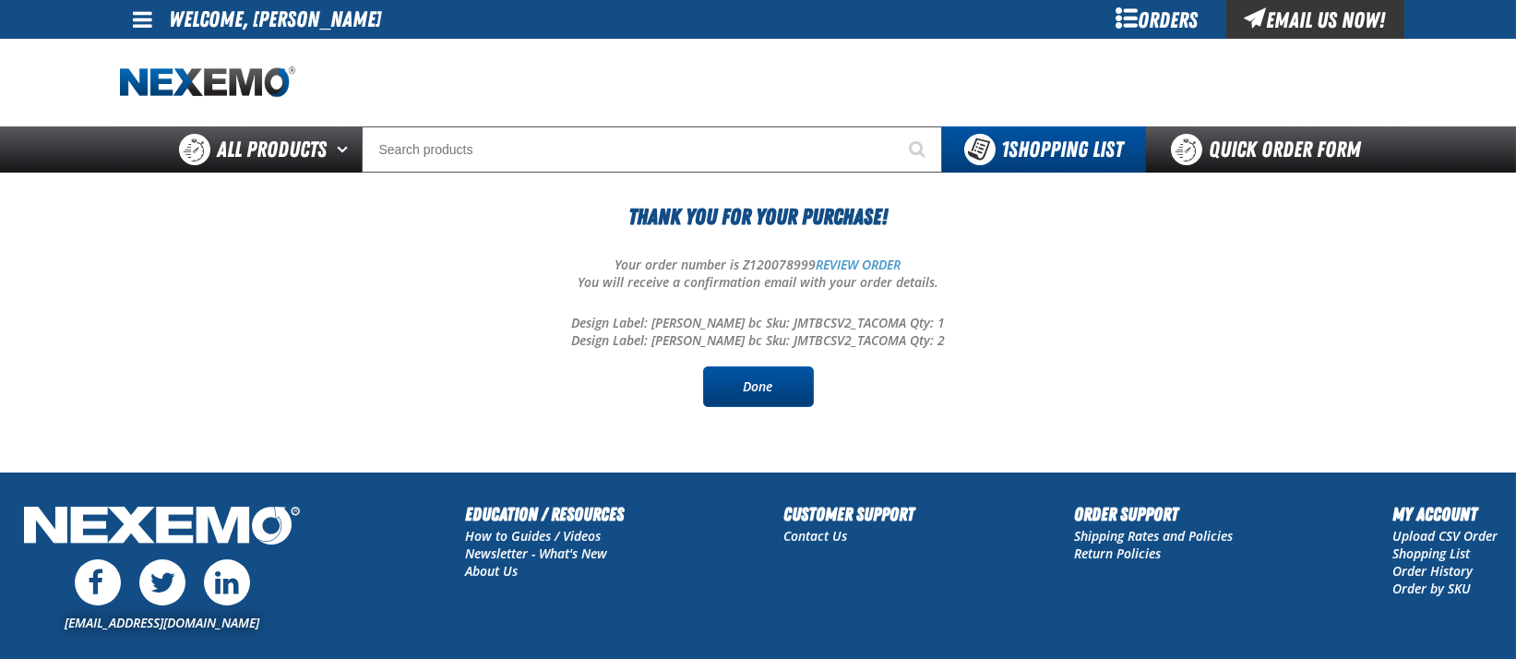
click at [752, 394] on link "Done" at bounding box center [758, 386] width 111 height 41
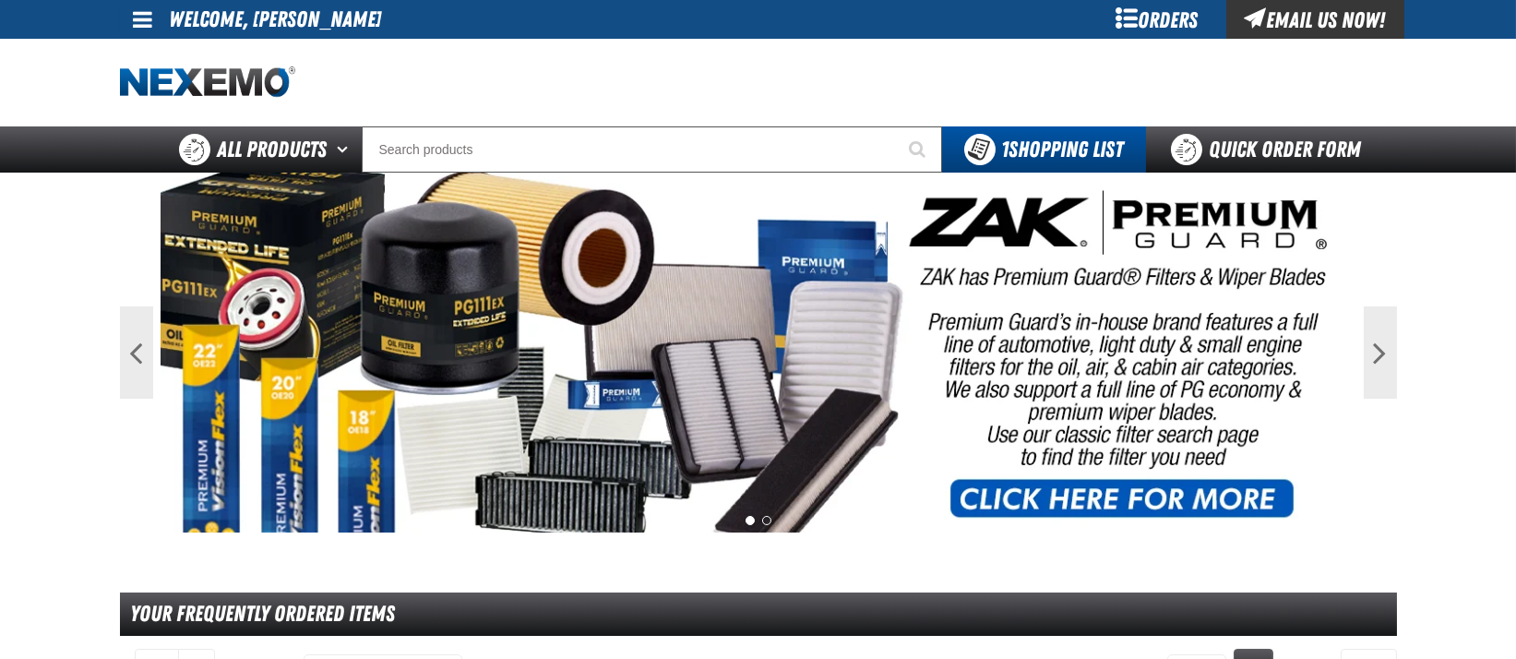
click at [1139, 11] on div "Orders" at bounding box center [1157, 19] width 138 height 39
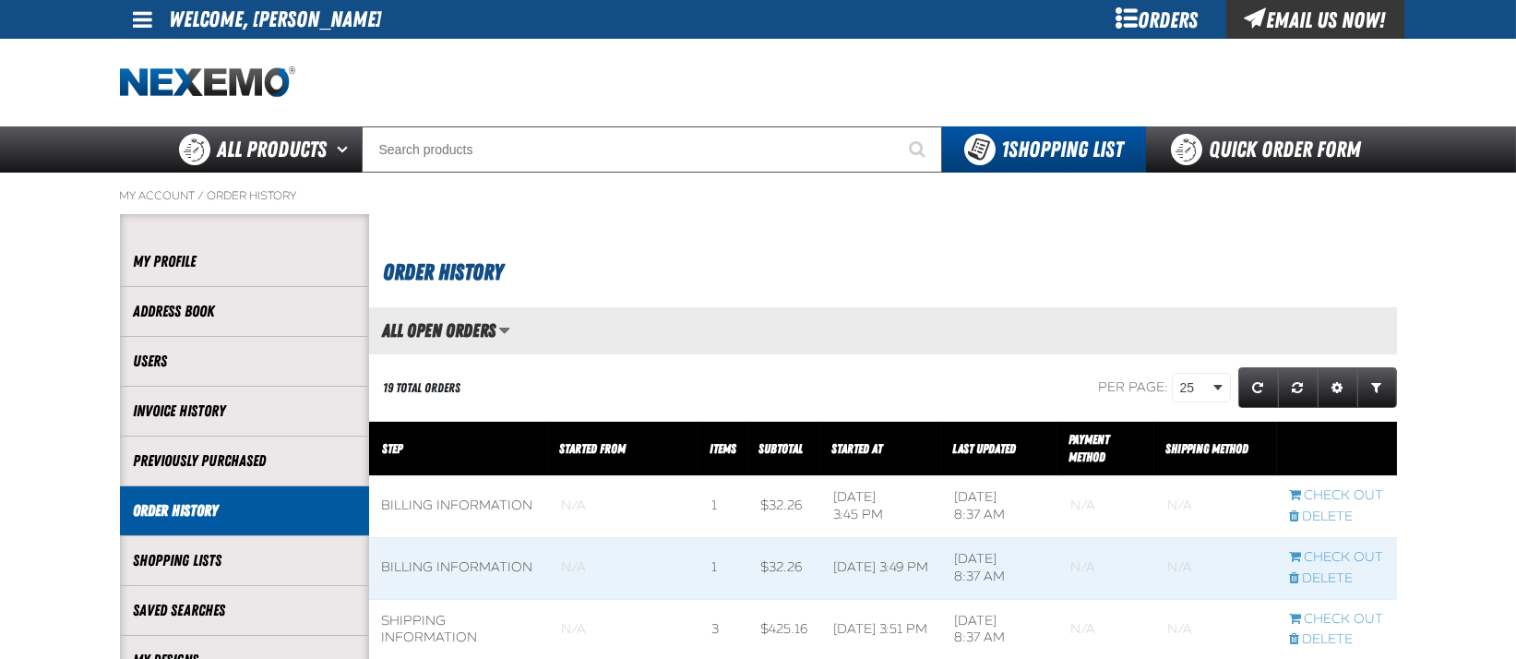
click at [1127, 16] on div "Orders" at bounding box center [1157, 19] width 138 height 39
click at [139, 27] on span at bounding box center [143, 19] width 19 height 22
click at [180, 89] on link "Sign Out Sign Out" at bounding box center [159, 90] width 63 height 18
